Goal: Information Seeking & Learning: Understand process/instructions

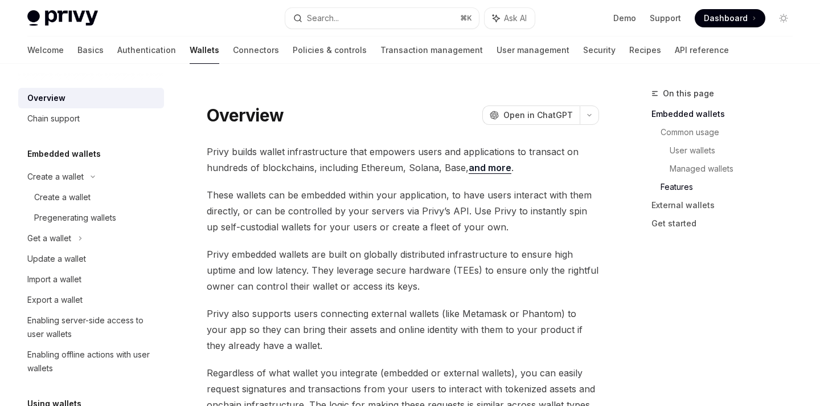
scroll to position [1684, 0]
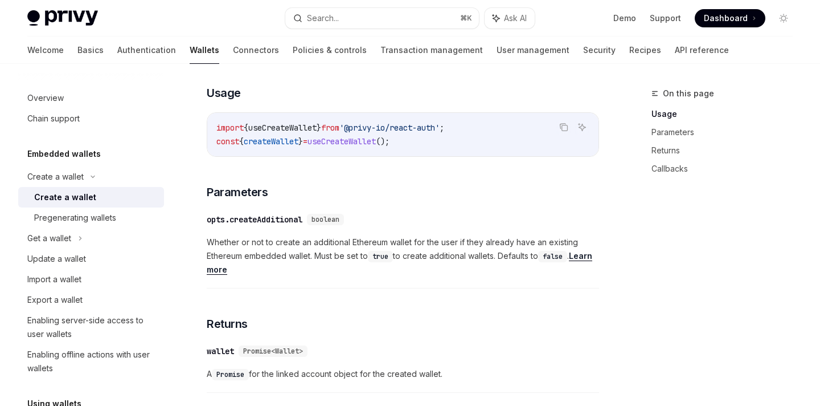
scroll to position [430, 0]
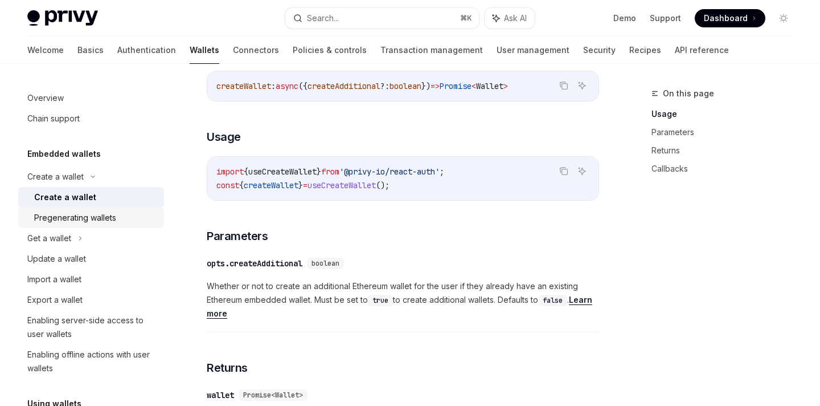
click at [95, 221] on div "Pregenerating wallets" at bounding box center [75, 218] width 82 height 14
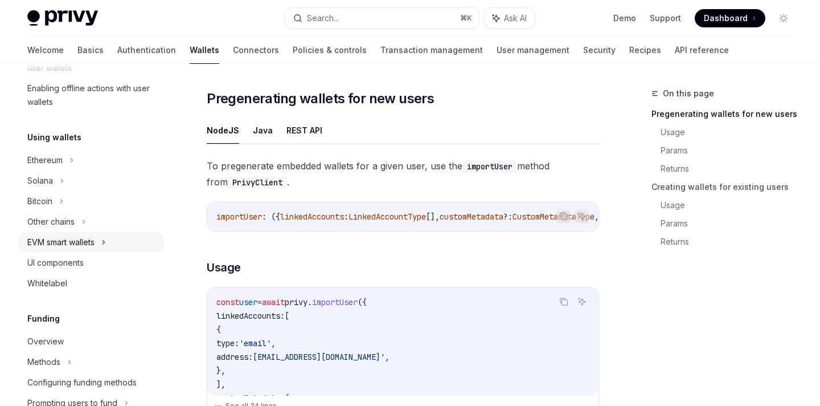
scroll to position [271, 0]
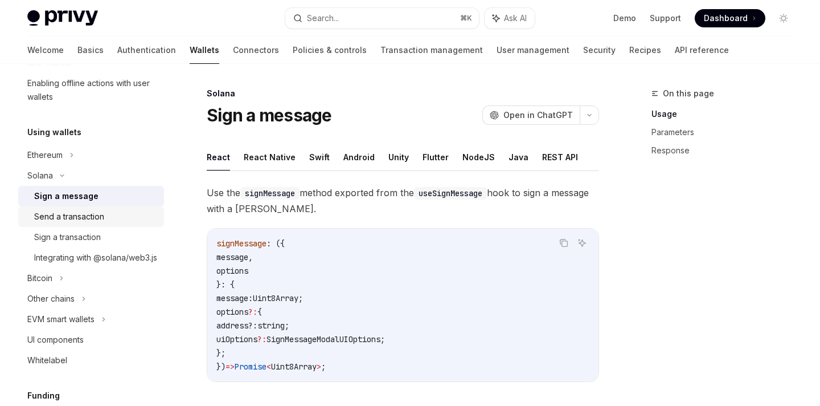
click at [73, 221] on div "Send a transaction" at bounding box center [69, 217] width 70 height 14
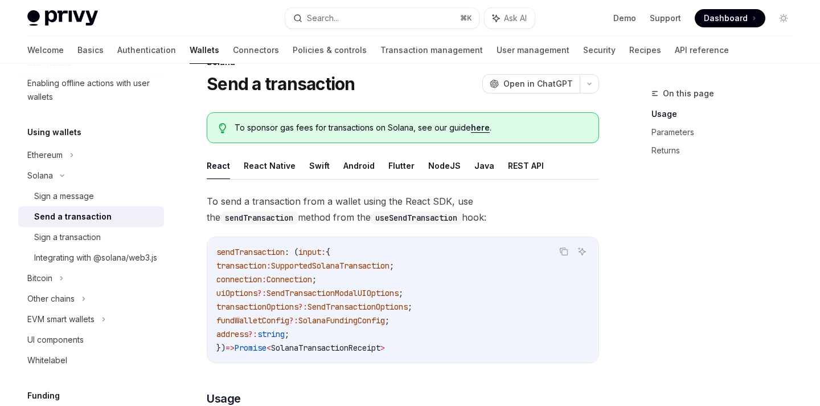
scroll to position [32, 0]
click at [84, 259] on div "Integrating with @solana/web3.js" at bounding box center [95, 258] width 123 height 14
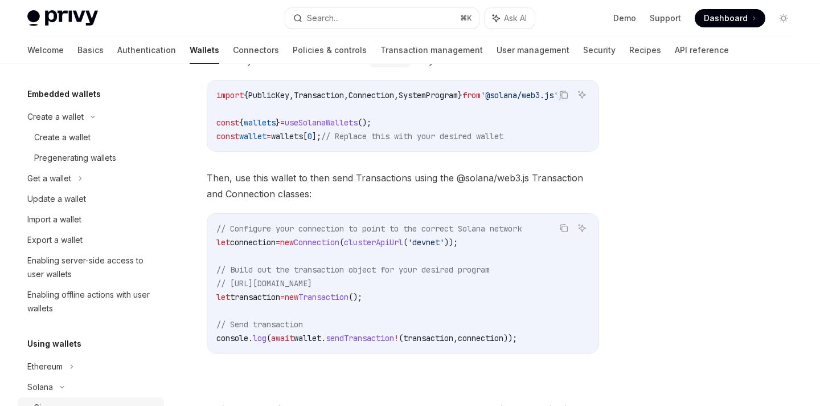
scroll to position [39, 0]
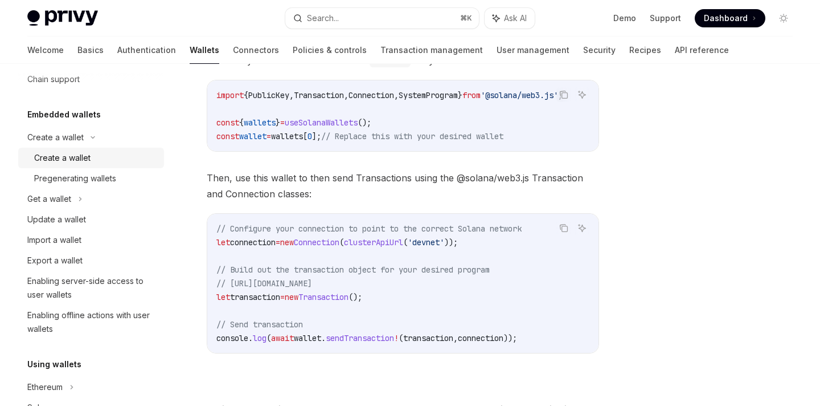
click at [80, 156] on div "Create a wallet" at bounding box center [62, 158] width 56 height 14
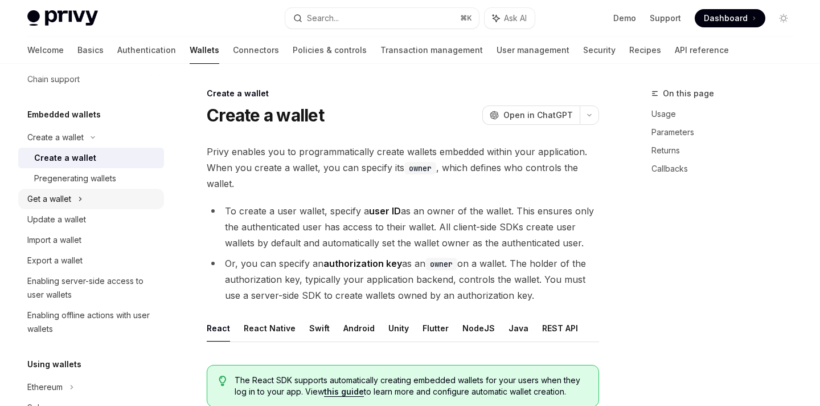
click at [67, 199] on div "Get a wallet" at bounding box center [49, 199] width 44 height 14
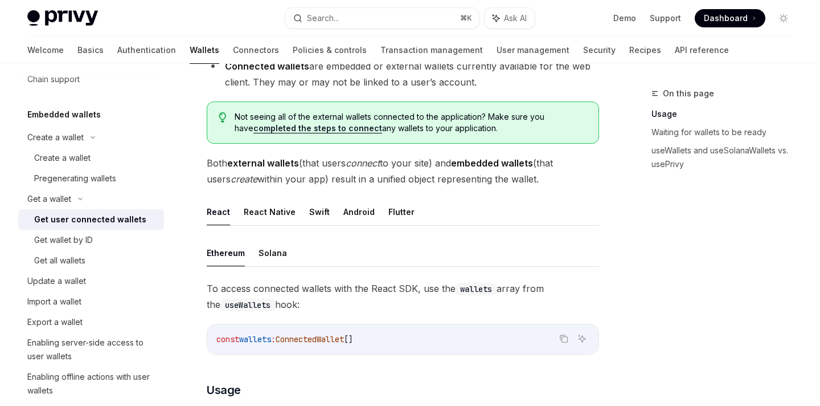
scroll to position [428, 0]
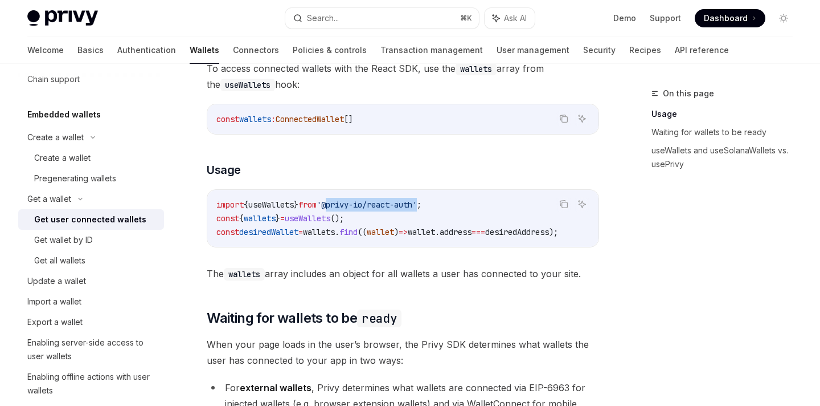
drag, startPoint x: 341, startPoint y: 207, endPoint x: 435, endPoint y: 206, distance: 93.4
click at [417, 206] on span "'@privy-io/react-auth'" at bounding box center [367, 204] width 100 height 10
copy span "@privy-io/react-auth"
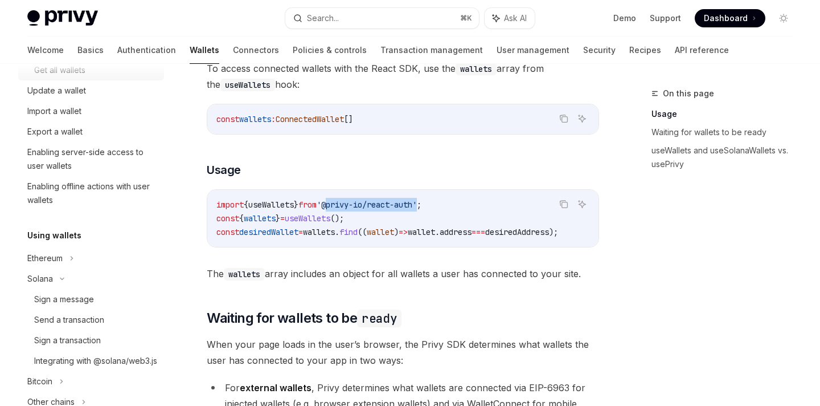
scroll to position [235, 0]
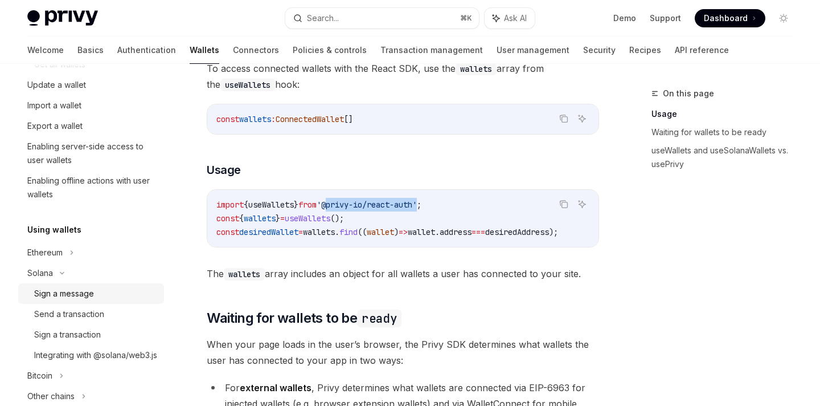
click at [67, 292] on div "Sign a message" at bounding box center [64, 294] width 60 height 14
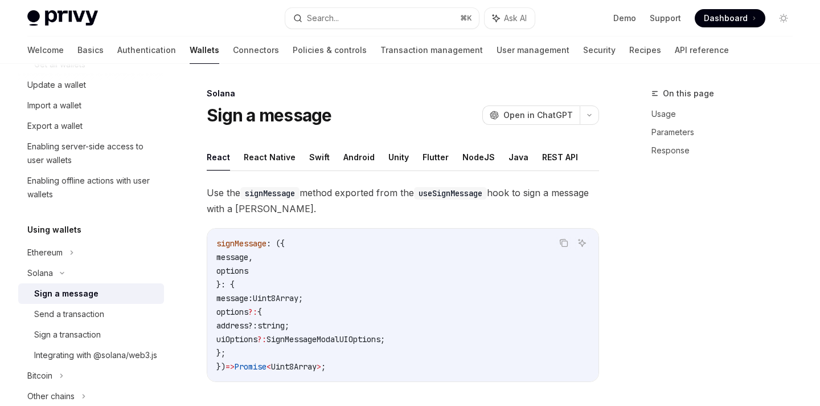
type textarea "*"
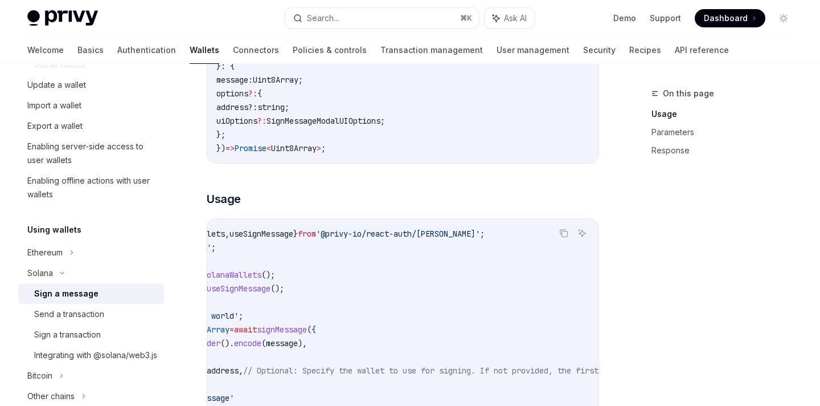
scroll to position [0, 107]
